Goal: Complete application form

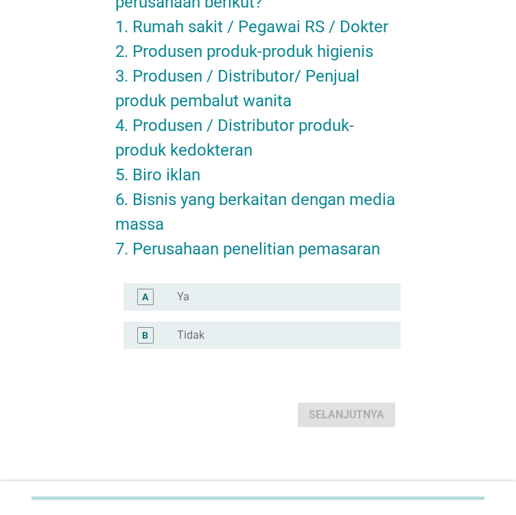
scroll to position [158, 0]
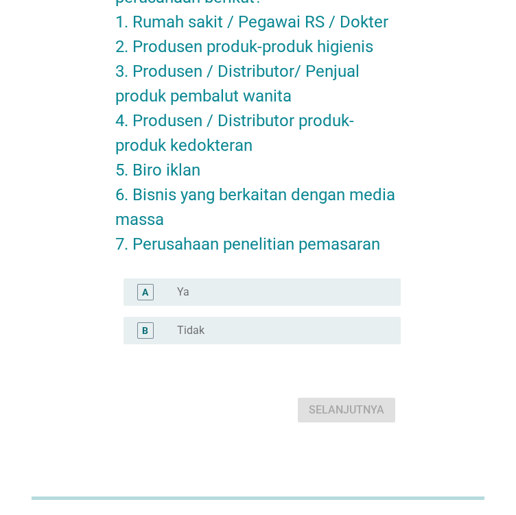
click at [269, 328] on div "radio_button_unchecked Tidak" at bounding box center [278, 331] width 202 height 14
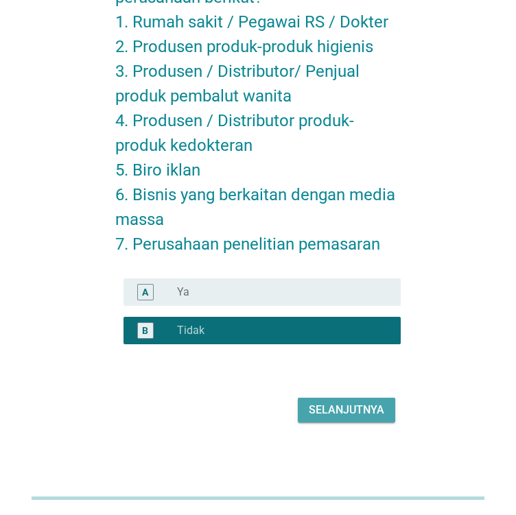
click at [324, 418] on button "Selanjutnya" at bounding box center [346, 410] width 97 height 25
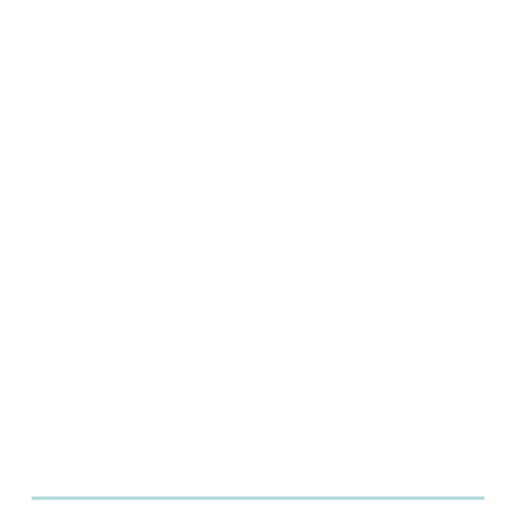
scroll to position [0, 0]
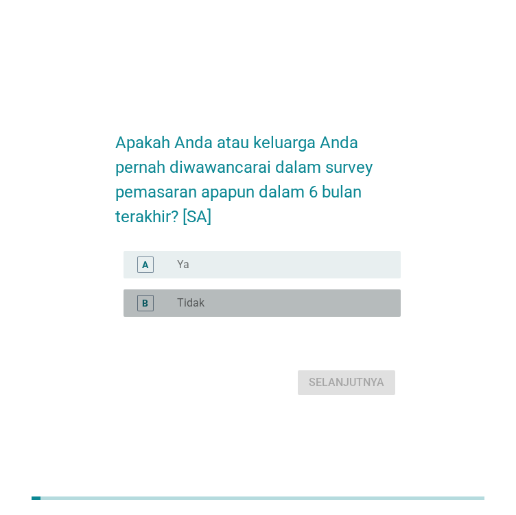
click at [204, 306] on div "radio_button_unchecked Tidak" at bounding box center [278, 303] width 202 height 14
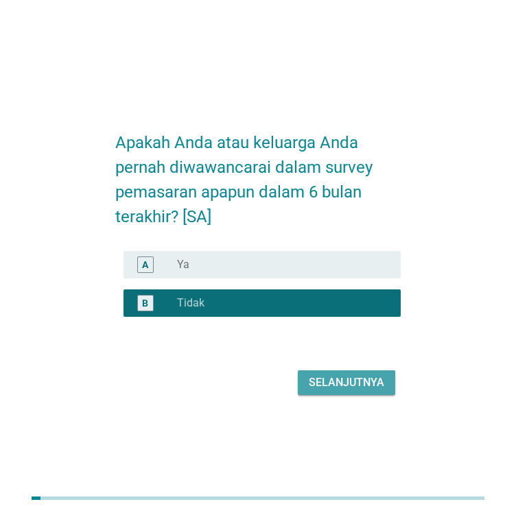
click at [331, 381] on div "Selanjutnya" at bounding box center [346, 382] width 75 height 16
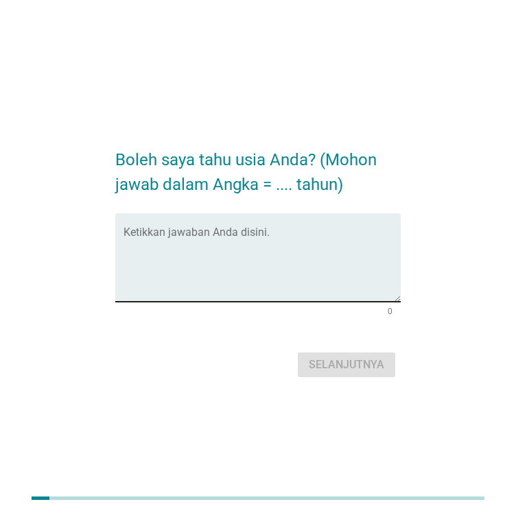
click at [243, 262] on textarea "Ketikkan jawaban Anda disini." at bounding box center [261, 266] width 277 height 72
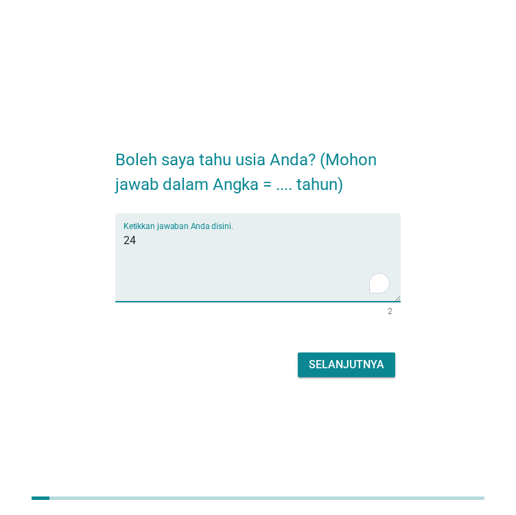
type textarea "24"
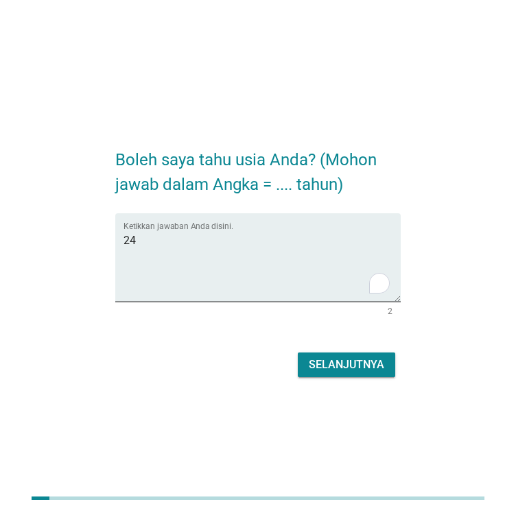
click at [317, 352] on div "Selanjutnya" at bounding box center [257, 364] width 285 height 33
click at [318, 360] on div "Selanjutnya" at bounding box center [346, 365] width 75 height 16
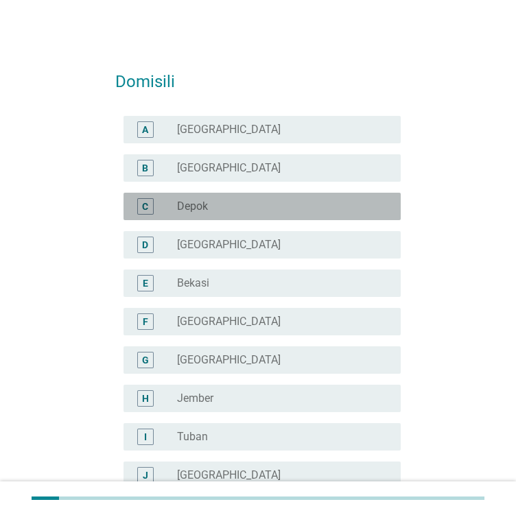
click at [244, 213] on div "radio_button_unchecked Depok" at bounding box center [283, 206] width 213 height 16
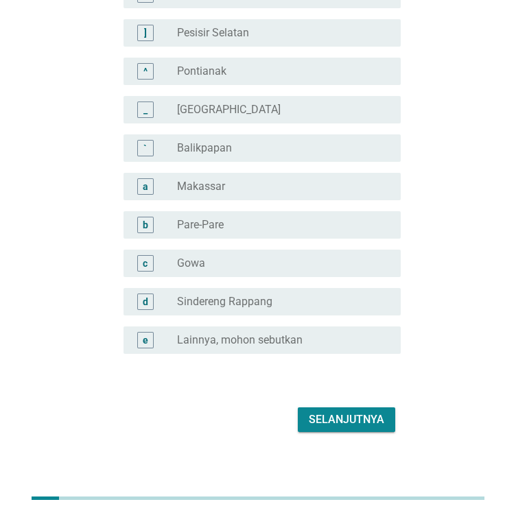
scroll to position [1182, 0]
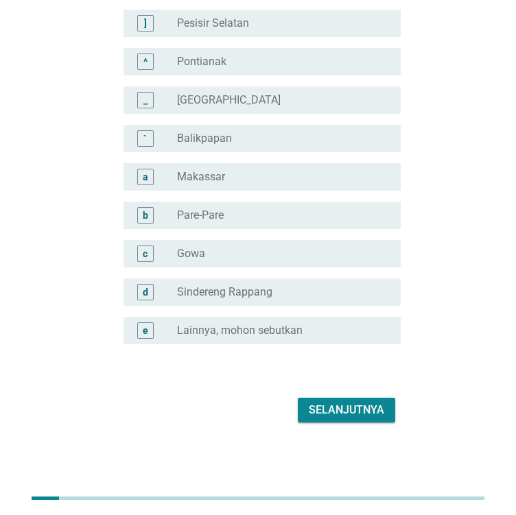
click at [354, 418] on button "Selanjutnya" at bounding box center [346, 410] width 97 height 25
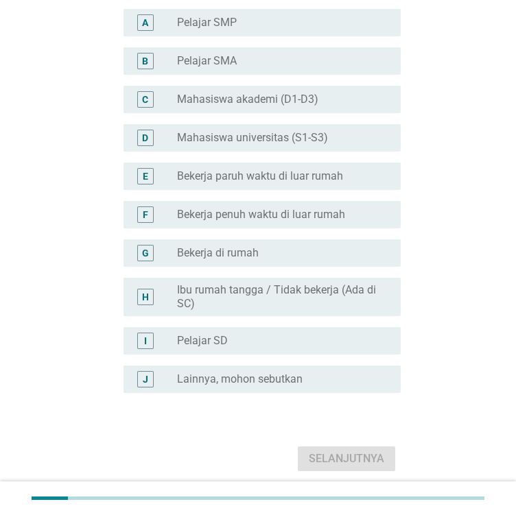
scroll to position [137, 0]
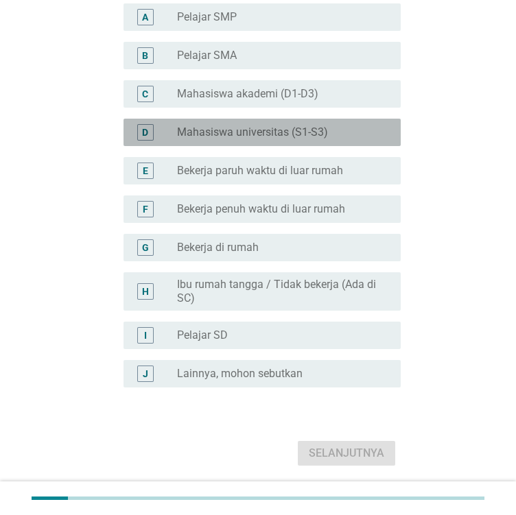
click at [294, 141] on div "radio_button_unchecked Mahasiswa universitas (S1-S3)" at bounding box center [283, 132] width 213 height 16
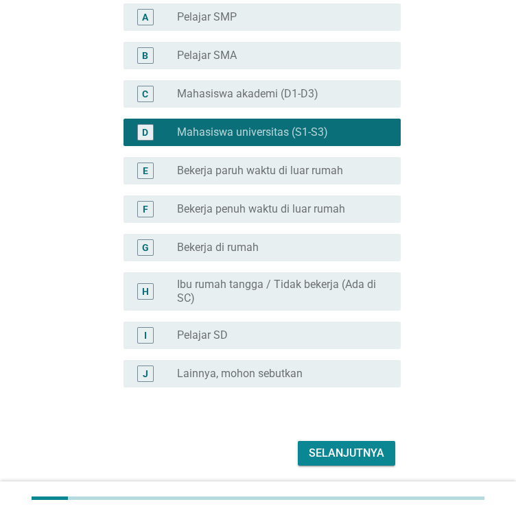
click at [345, 466] on button "Selanjutnya" at bounding box center [346, 453] width 97 height 25
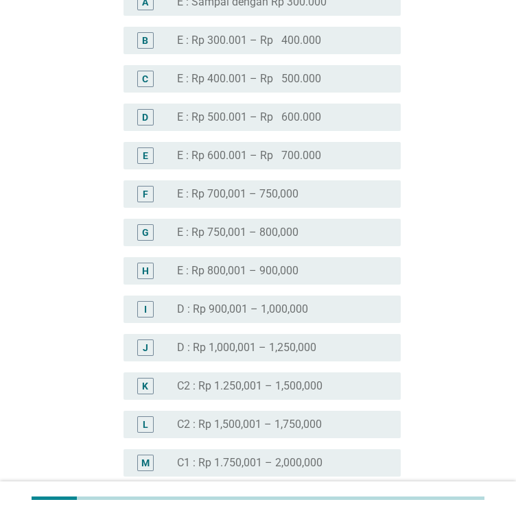
scroll to position [892, 0]
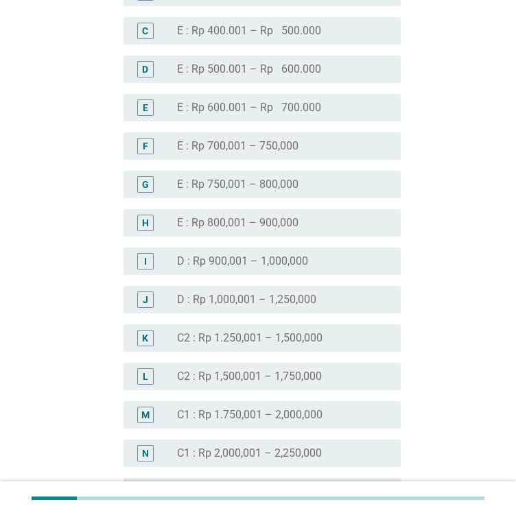
click at [261, 409] on label "C1 : Rp 1.750,001 – 2,000,000" at bounding box center [249, 415] width 145 height 14
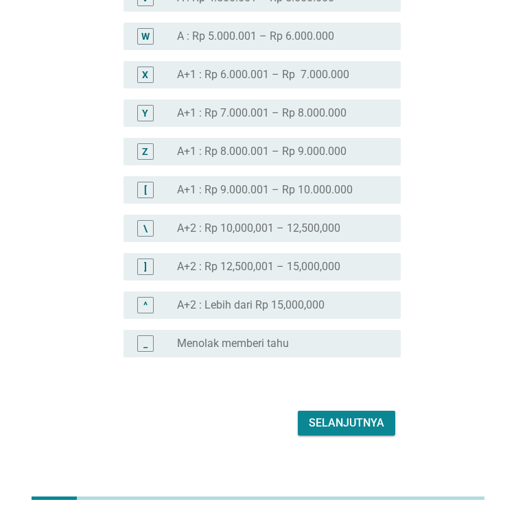
scroll to position [1667, 0]
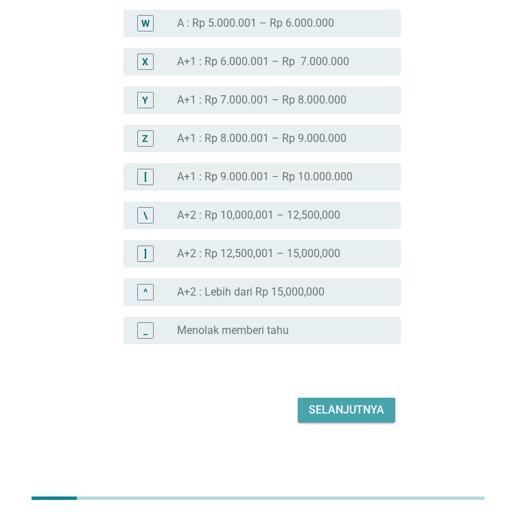
click at [357, 400] on button "Selanjutnya" at bounding box center [346, 410] width 97 height 25
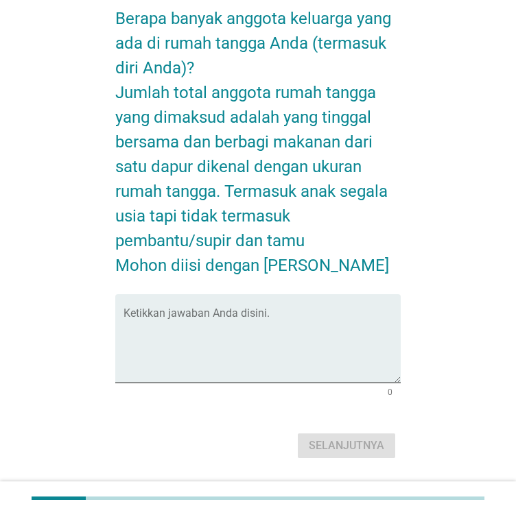
scroll to position [69, 0]
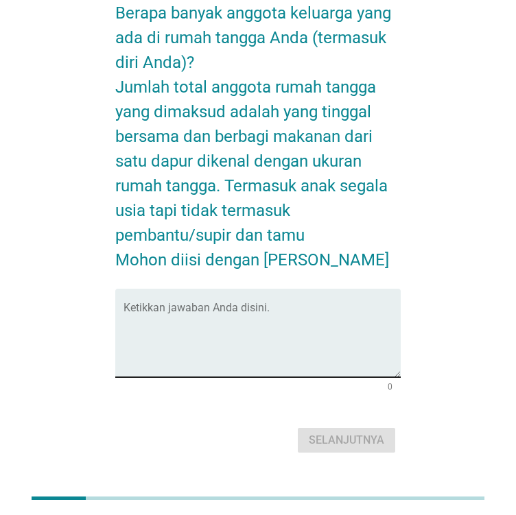
click at [283, 317] on textarea "Ketikkan jawaban Anda disini." at bounding box center [261, 341] width 277 height 72
